Goal: Navigation & Orientation: Understand site structure

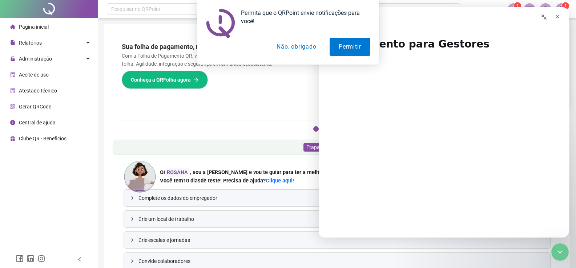
click at [300, 44] on button "Não, obrigado" at bounding box center [296, 47] width 58 height 18
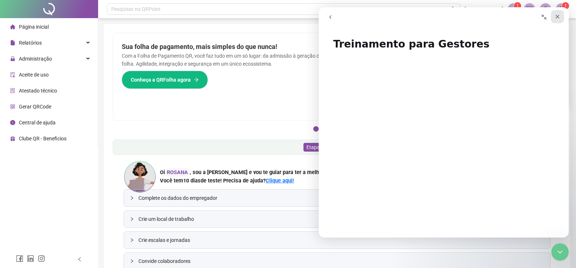
click at [557, 19] on icon "Fechar" at bounding box center [557, 17] width 6 height 6
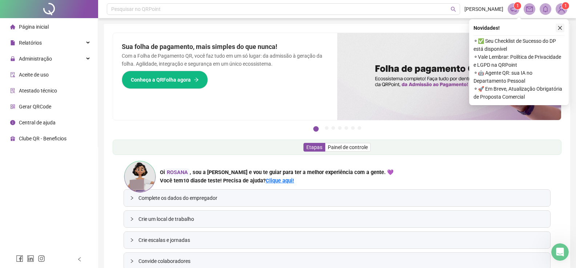
click at [558, 29] on icon "close" at bounding box center [559, 27] width 5 height 5
